Goal: Find specific page/section: Find specific page/section

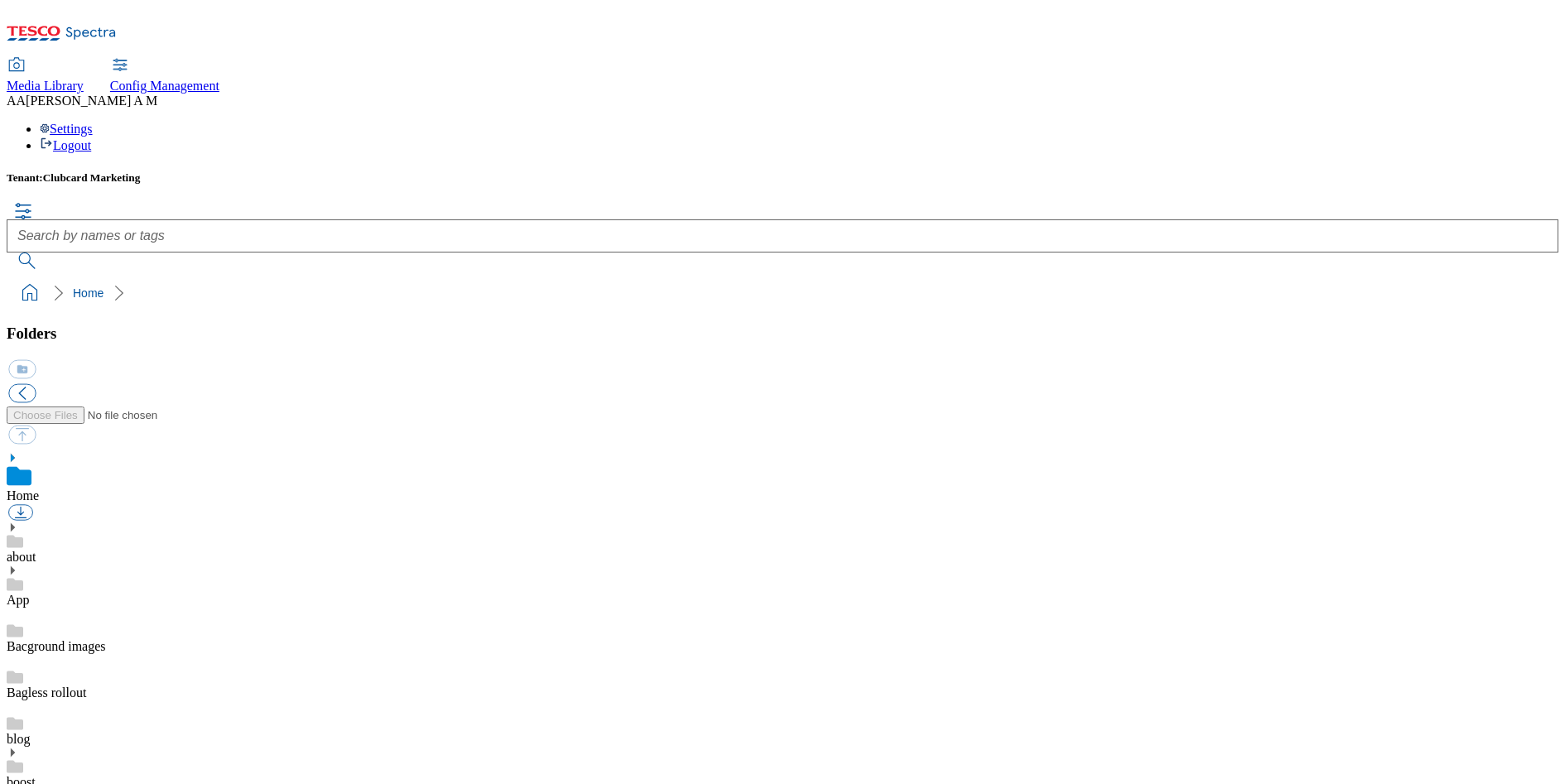
scroll to position [595, 0]
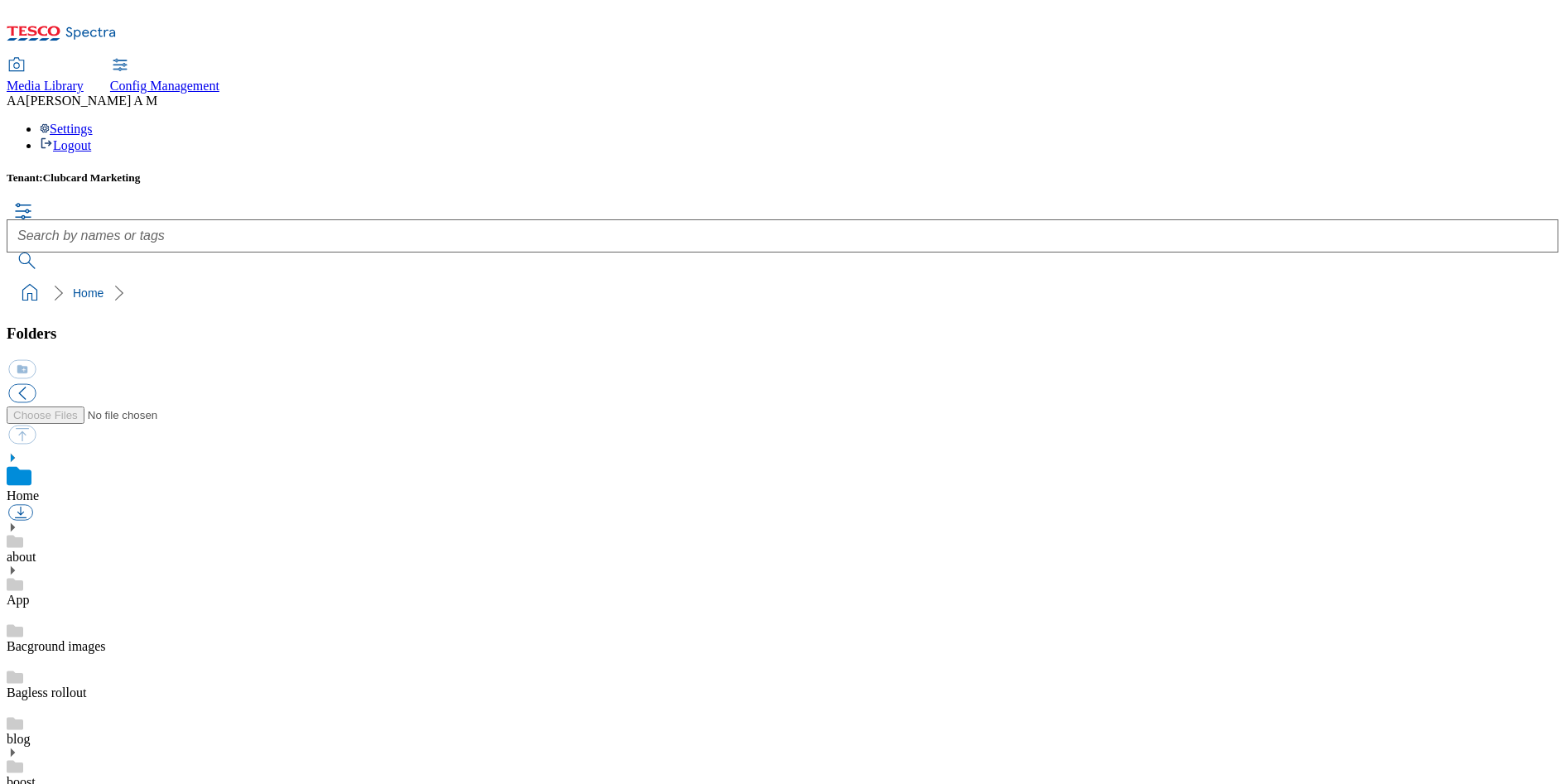
scroll to position [794, 0]
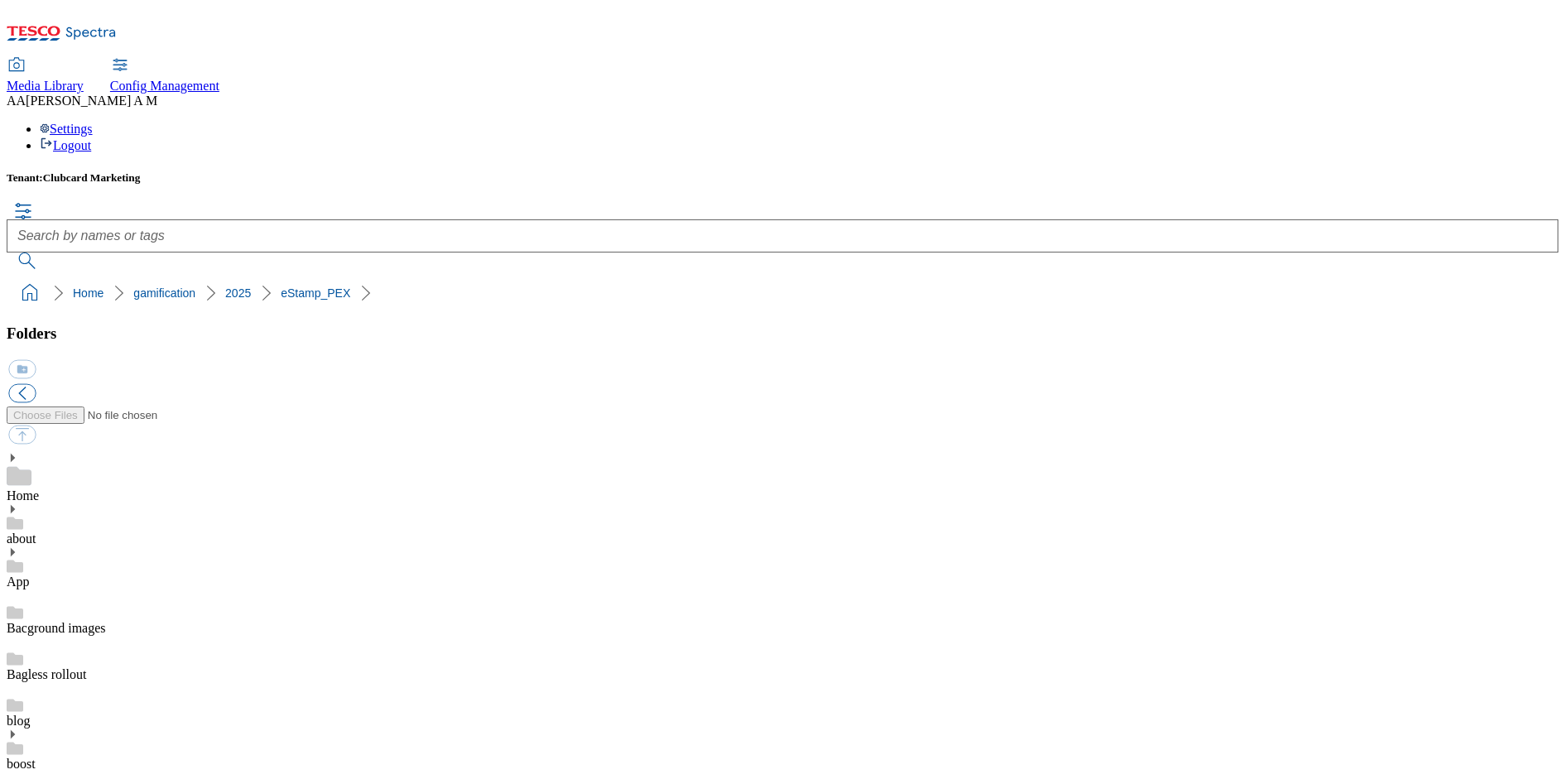
scroll to position [58, 0]
